Goal: Information Seeking & Learning: Learn about a topic

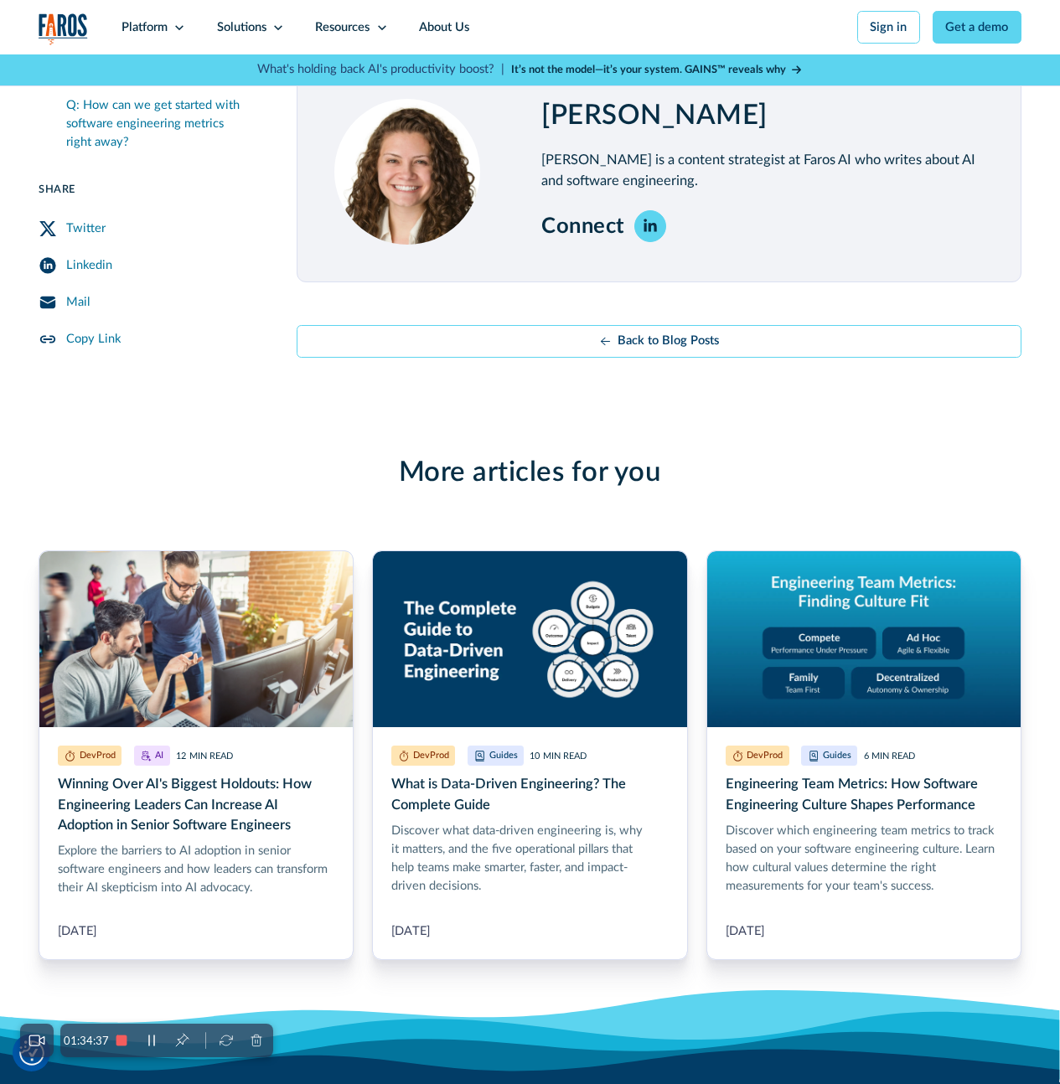
scroll to position [5316, 0]
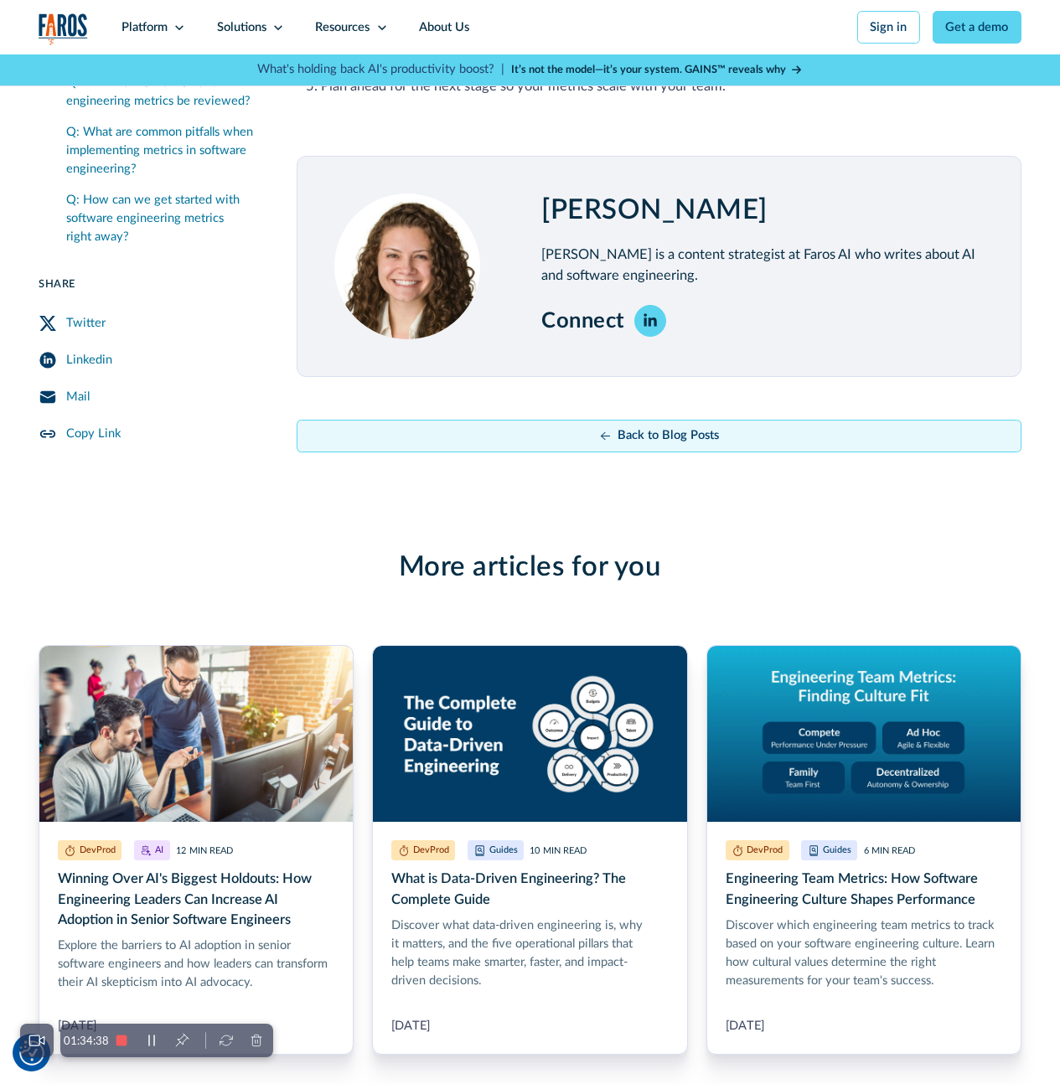
click at [587, 452] on link "Back to Blog Posts" at bounding box center [659, 436] width 725 height 33
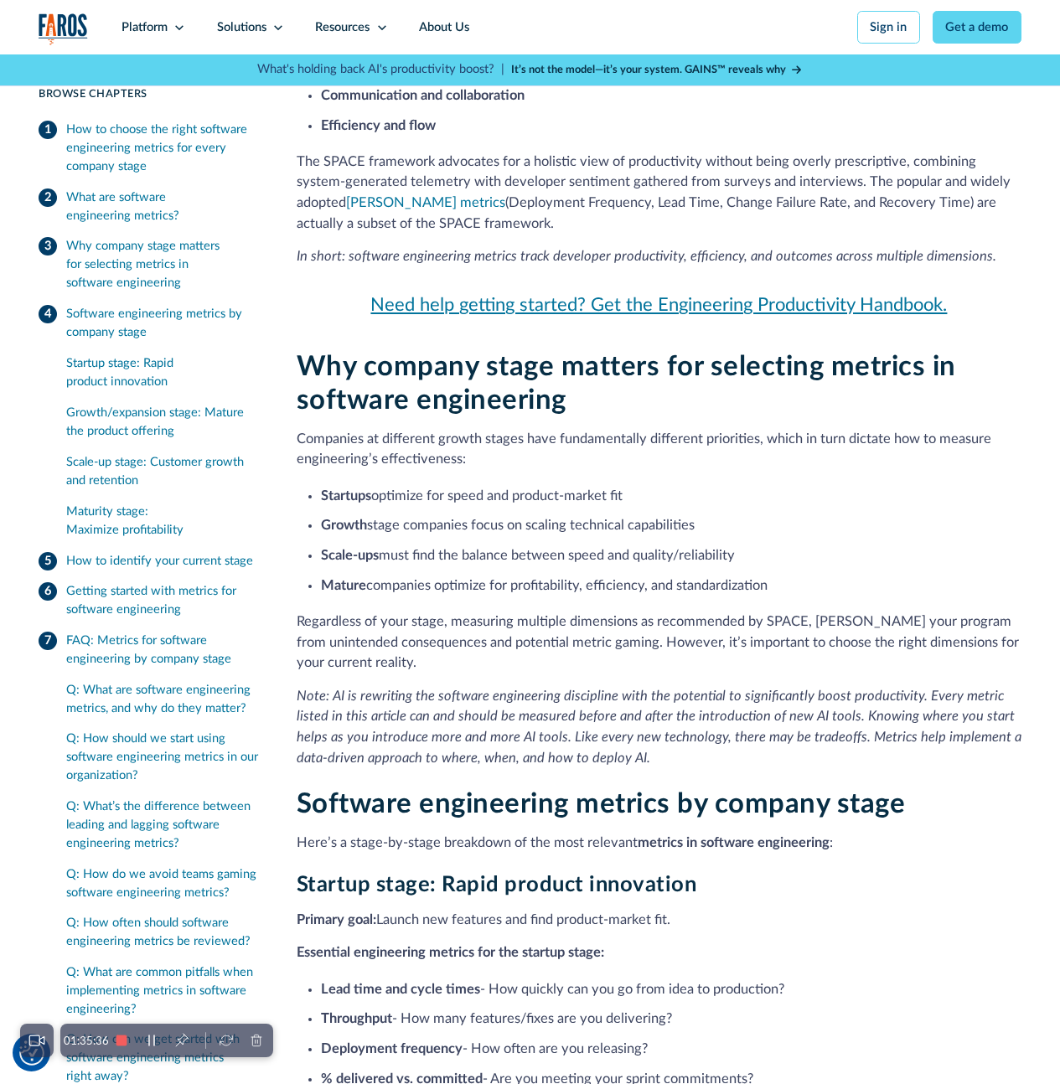
scroll to position [1235, 0]
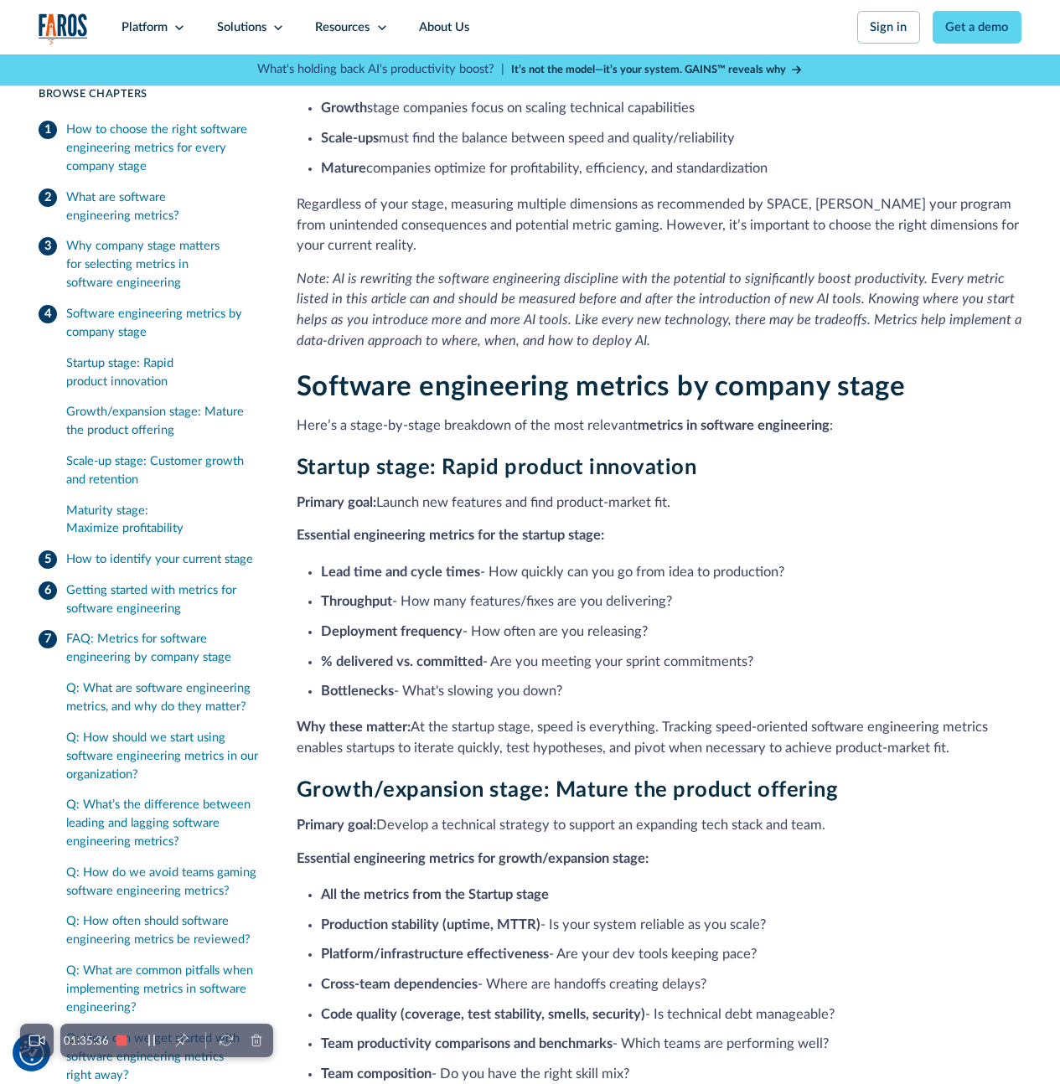
click at [539, 701] on li "Bottlenecks - What's slowing you down?" at bounding box center [671, 691] width 700 height 21
drag, startPoint x: 599, startPoint y: 712, endPoint x: 307, endPoint y: 580, distance: 321.0
click at [307, 580] on ul "Lead time and cycle times - How quickly can you go from idea to production? Thr…" at bounding box center [659, 630] width 725 height 143
click at [299, 542] on strong "Essential engineering metrics for the startup stage:" at bounding box center [451, 535] width 308 height 13
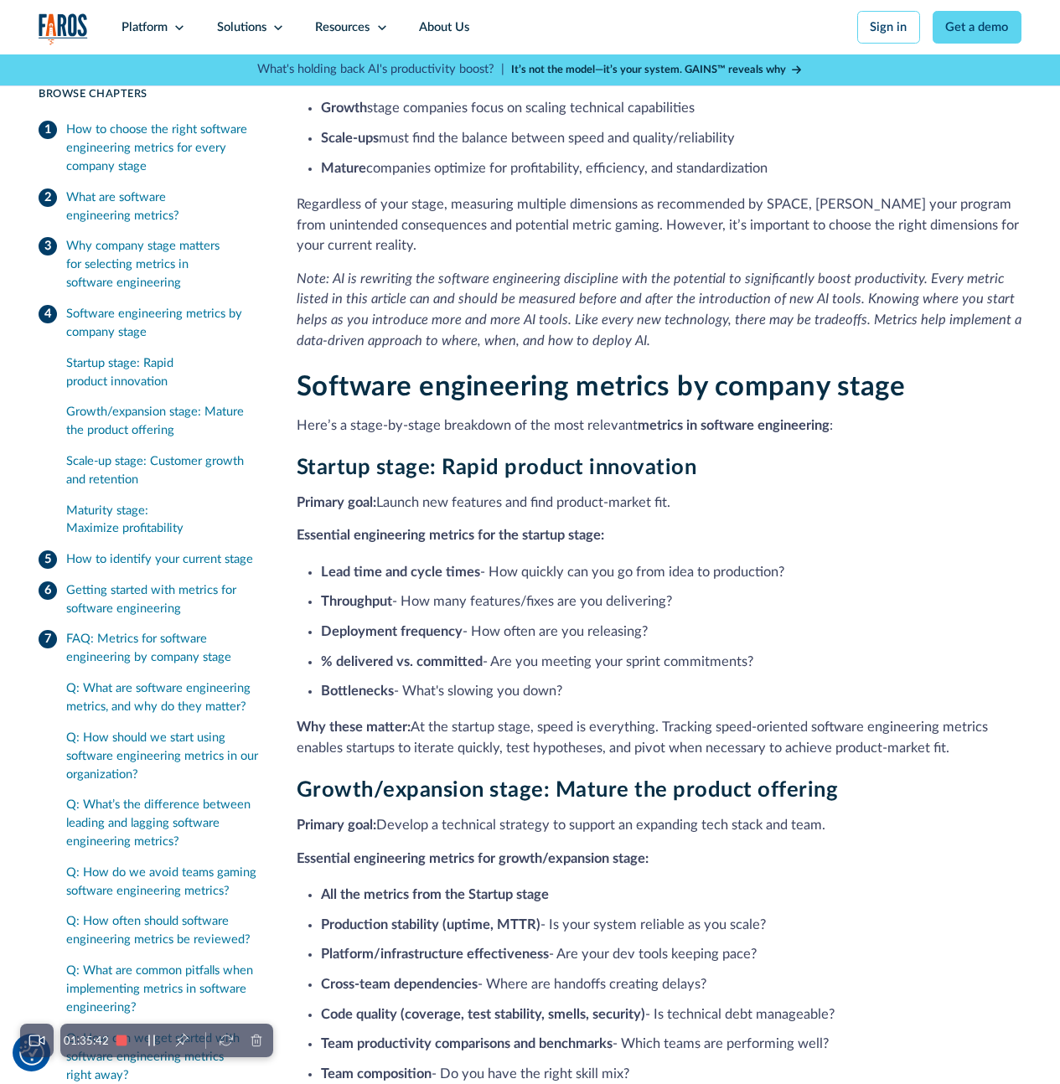
click at [299, 542] on strong "Essential engineering metrics for the startup stage:" at bounding box center [451, 535] width 308 height 13
click at [298, 542] on strong "Essential engineering metrics for the startup stage:" at bounding box center [451, 535] width 308 height 13
click at [297, 542] on strong "Essential engineering metrics for the startup stage:" at bounding box center [451, 535] width 308 height 13
copy div "Essential engineering metrics for the startup stage: Lead time and cycle times …"
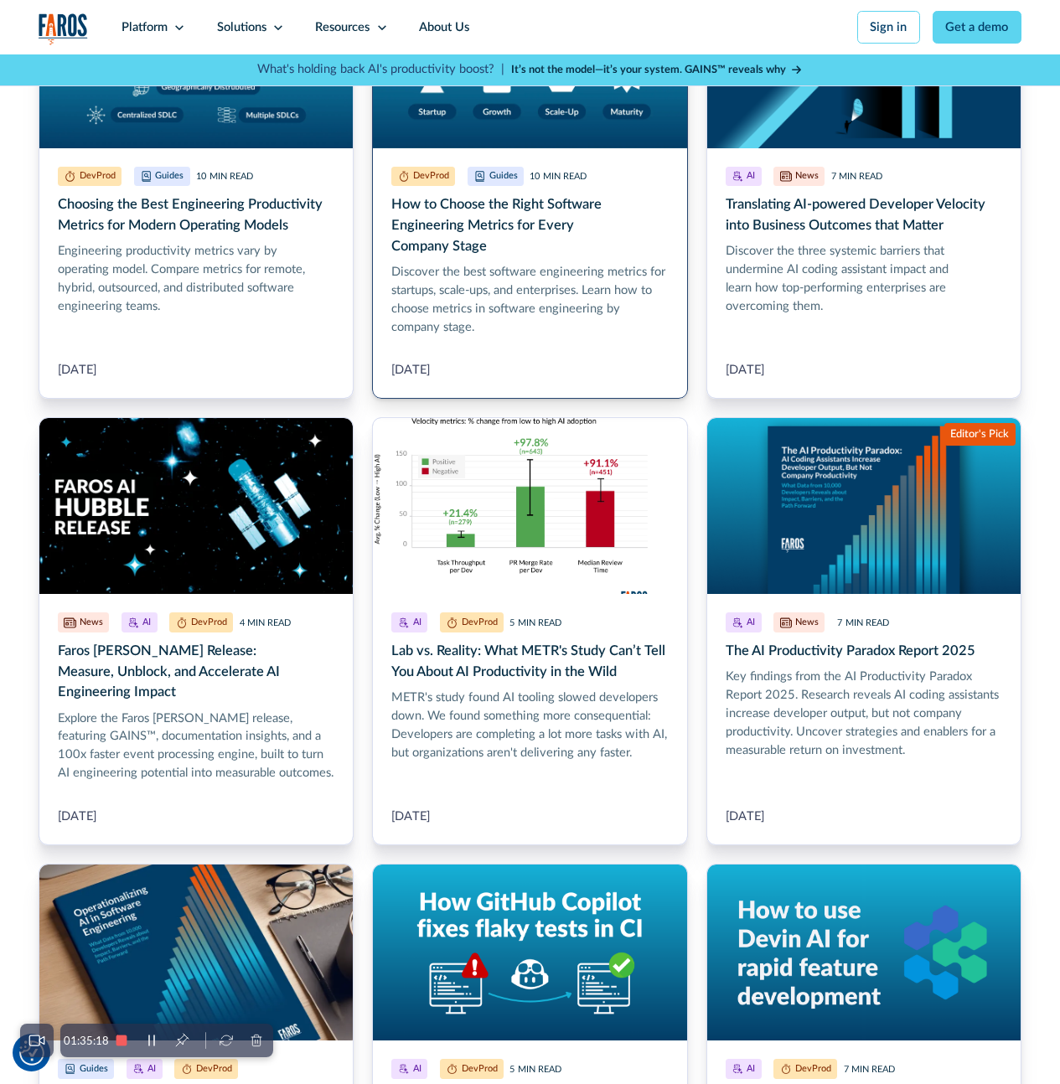
scroll to position [491, 0]
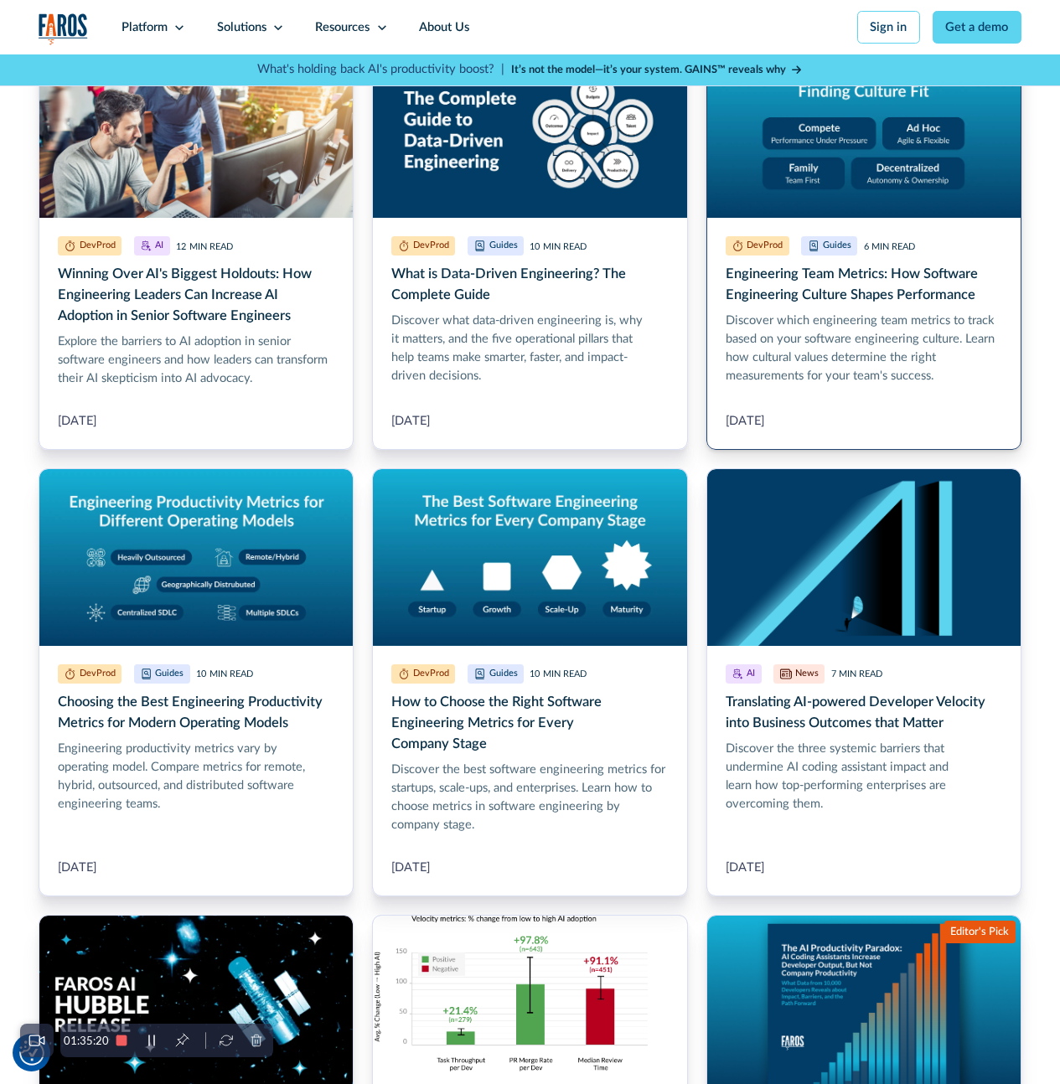
click at [929, 284] on link "Engineering Team Metrics: How Software Engineering Culture Shapes Performance" at bounding box center [863, 245] width 315 height 410
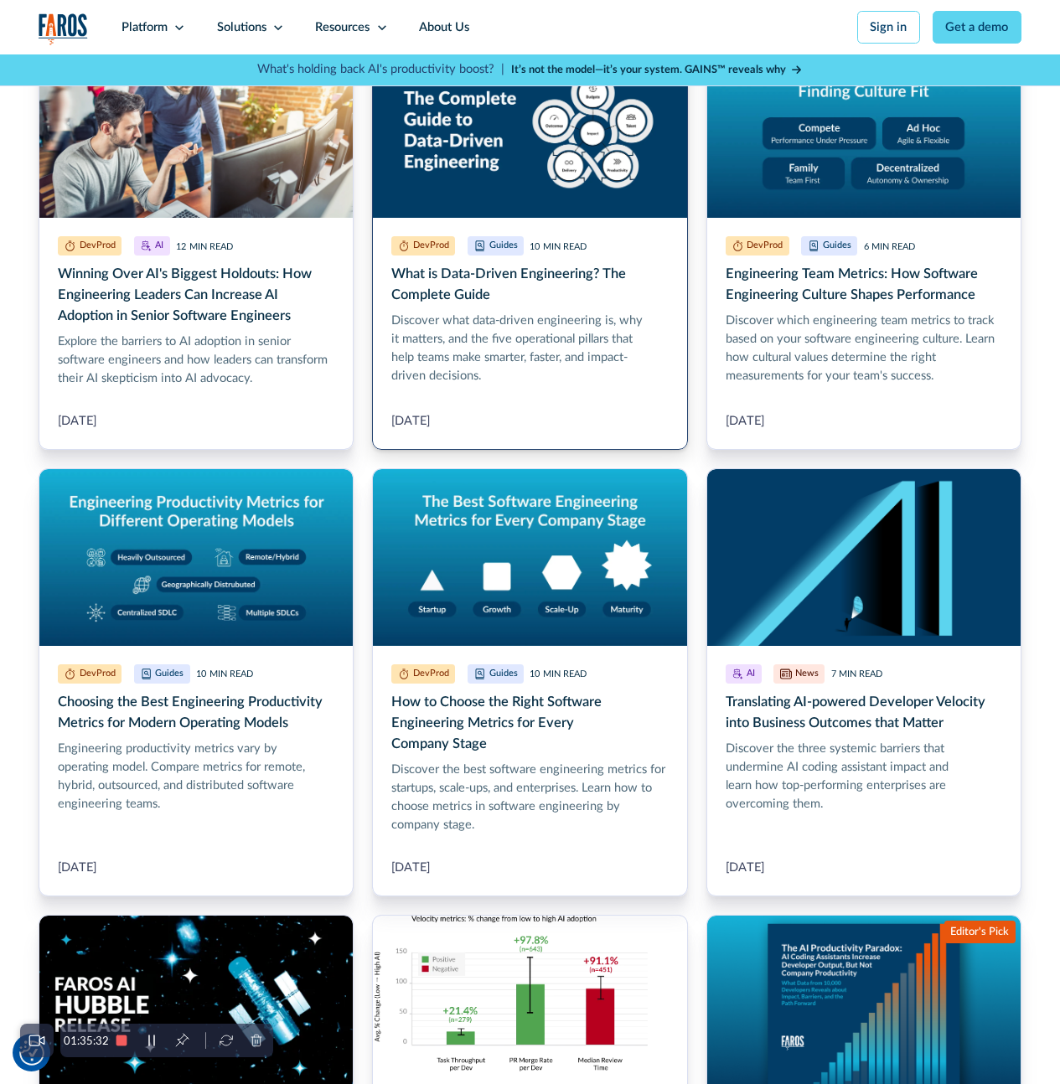
scroll to position [0, 0]
